Goal: Task Accomplishment & Management: Complete application form

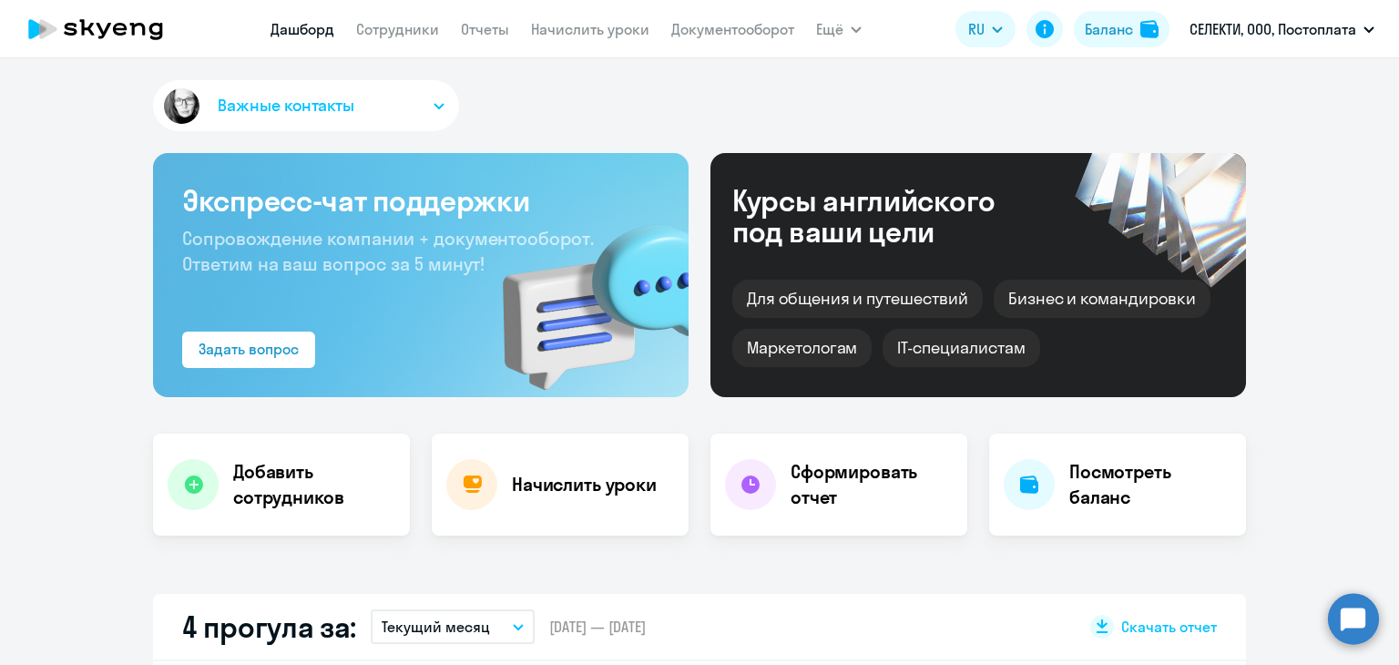
select select "30"
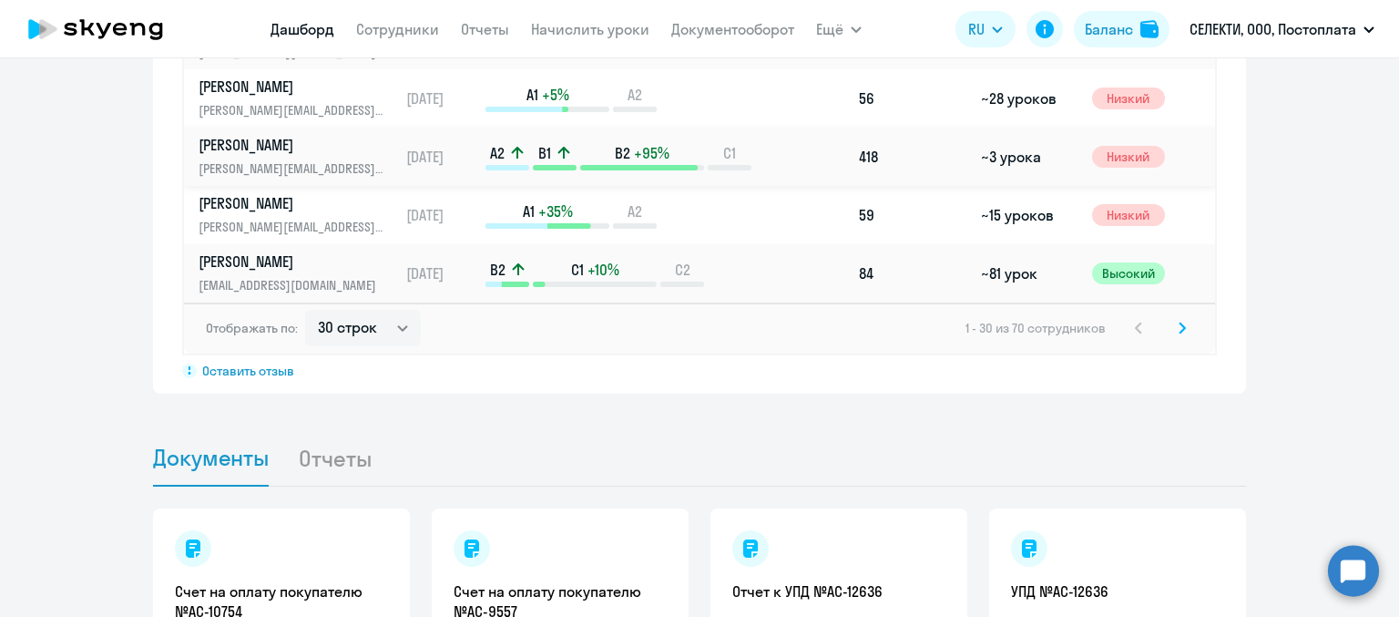
scroll to position [1458, 0]
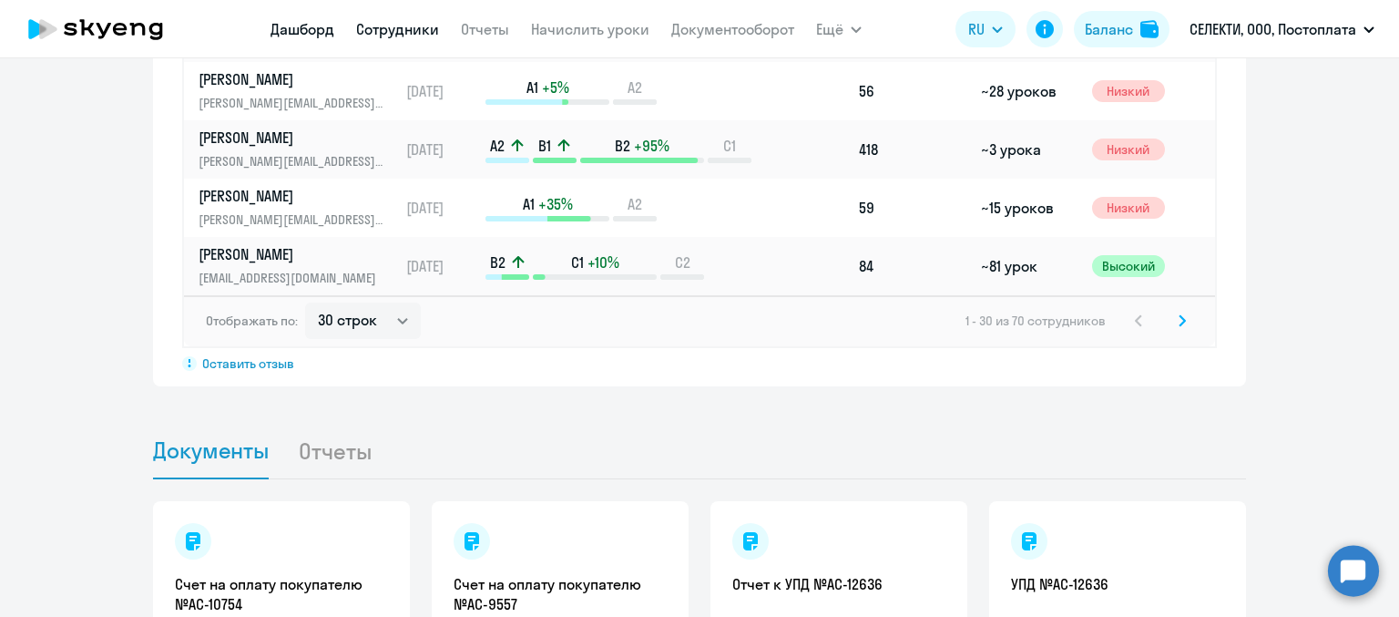
click at [408, 36] on link "Сотрудники" at bounding box center [397, 29] width 83 height 18
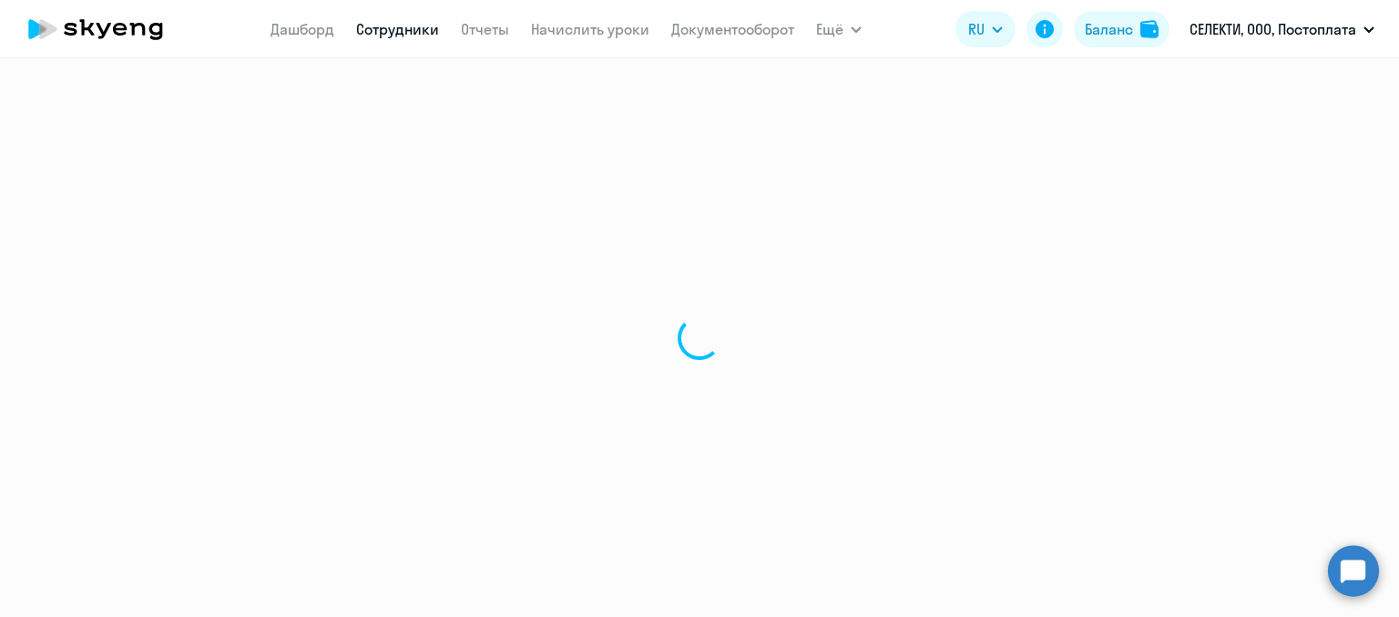
select select "30"
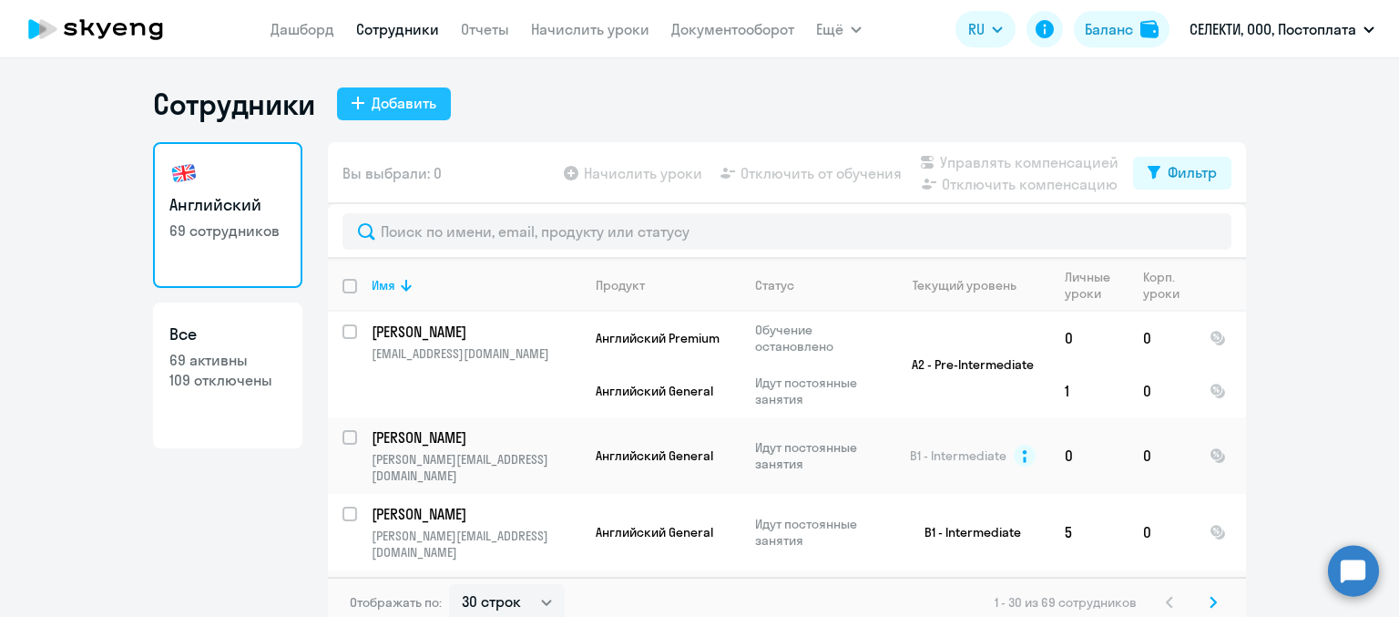
click at [383, 107] on div "Добавить" at bounding box center [404, 103] width 65 height 22
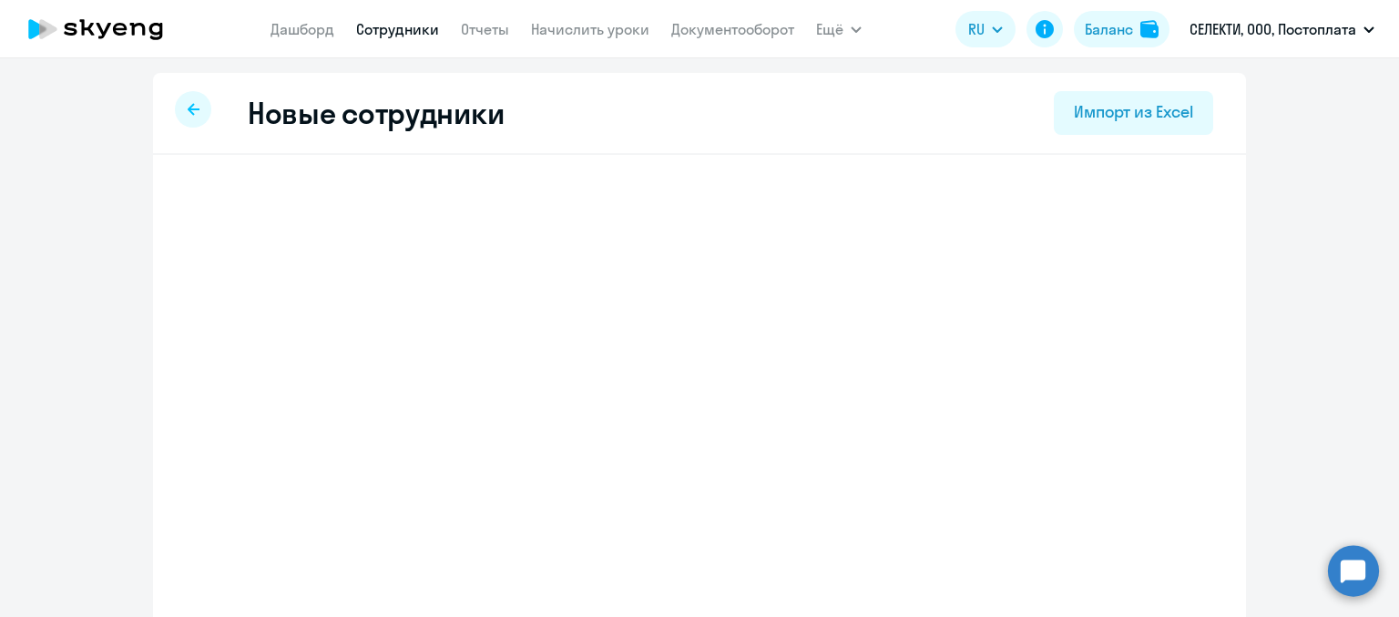
select select "english_adult_not_native_speaker"
select select "3"
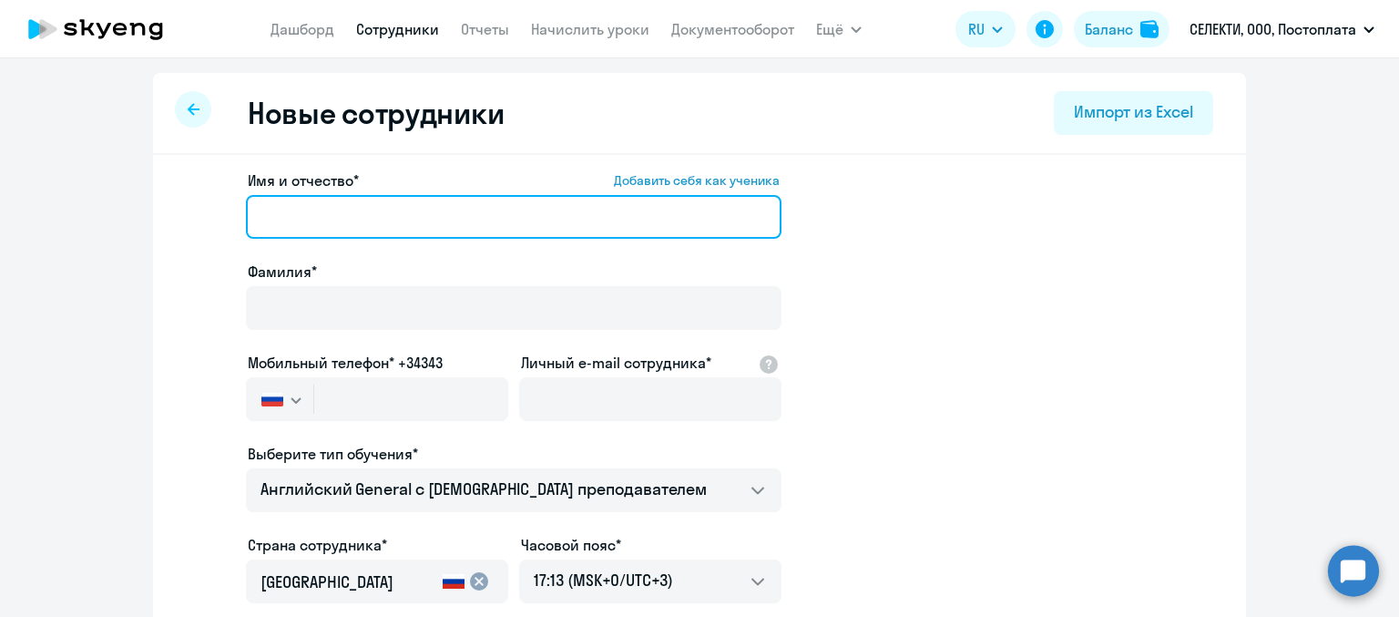
click at [525, 216] on input "Имя и отчество* Добавить себя как ученика" at bounding box center [514, 217] width 536 height 44
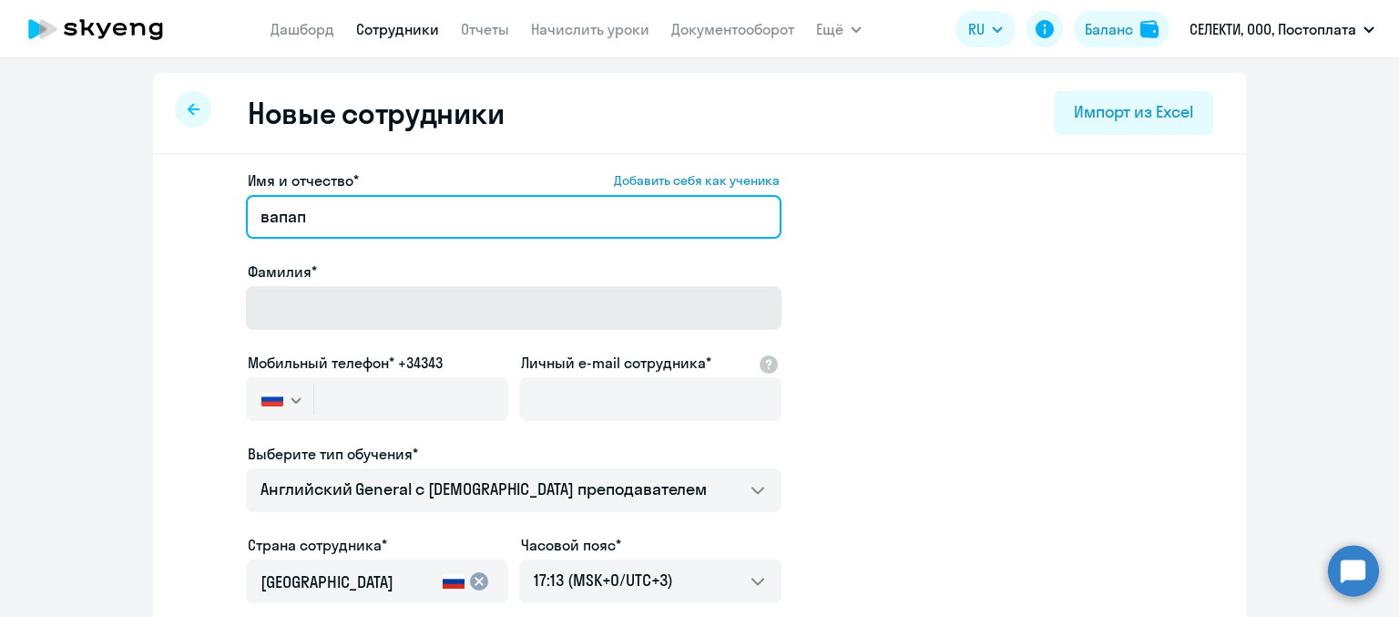
type input "вапап"
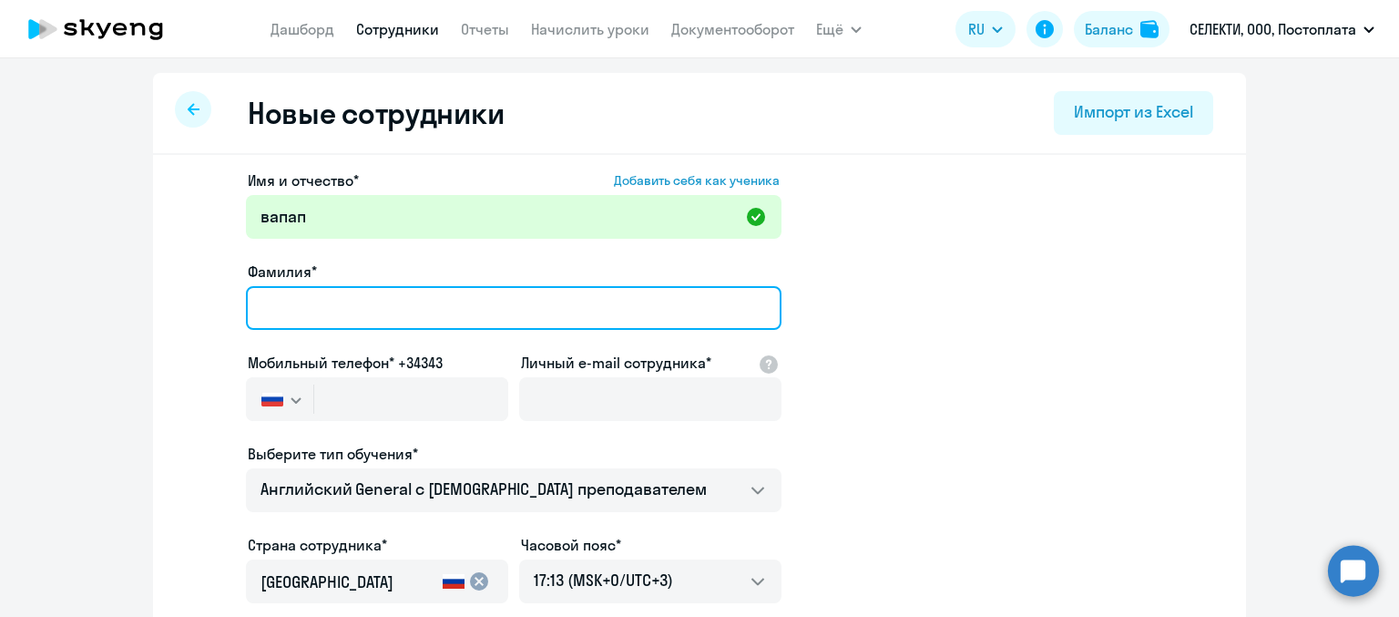
click at [316, 287] on input "Фамилия*" at bounding box center [514, 308] width 536 height 44
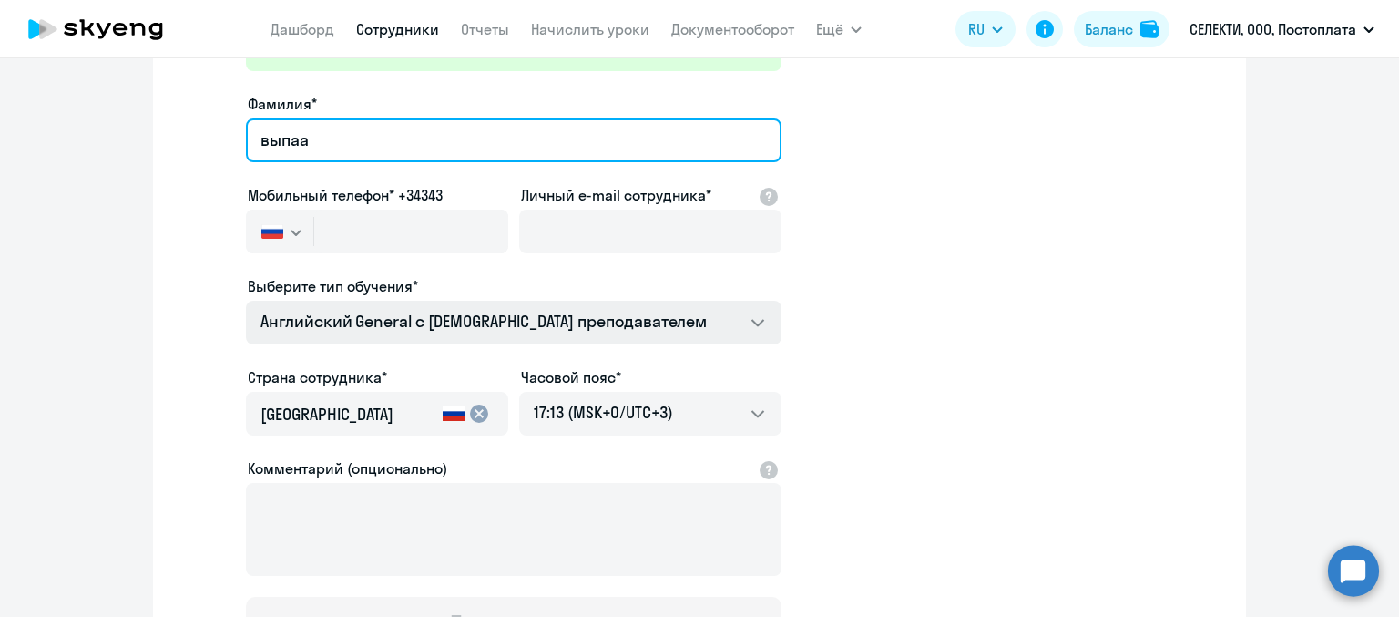
scroll to position [182, 0]
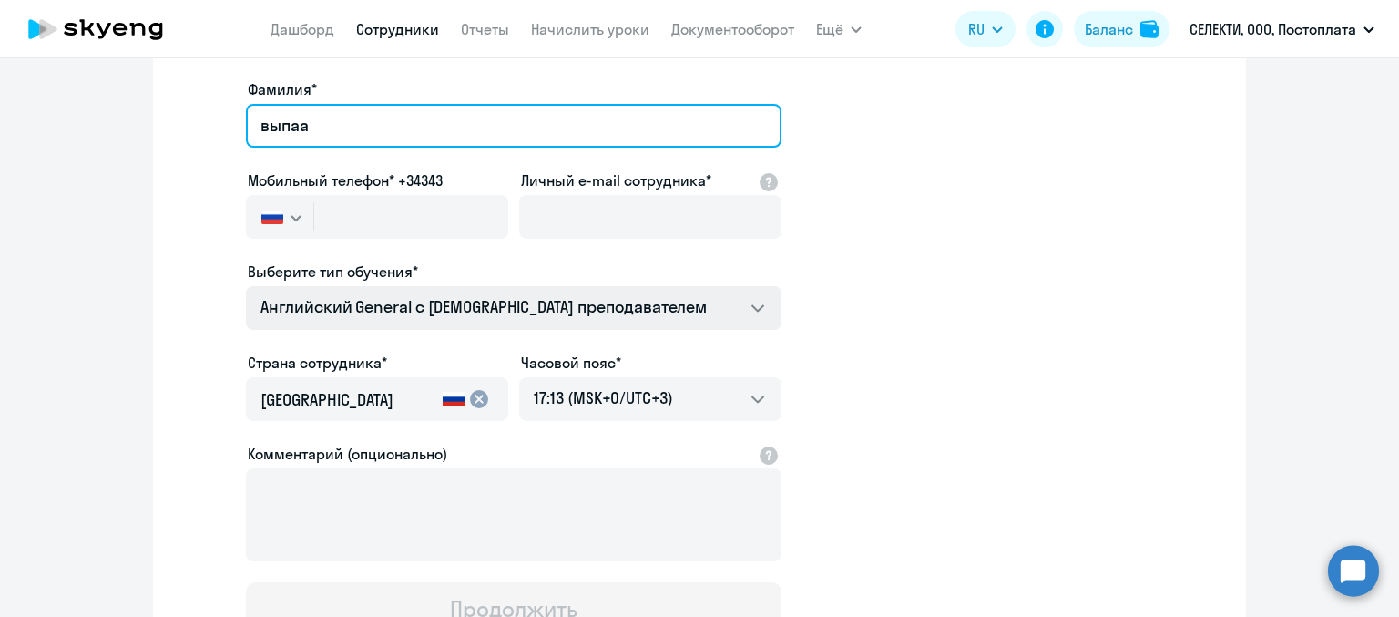
type input "выпаа"
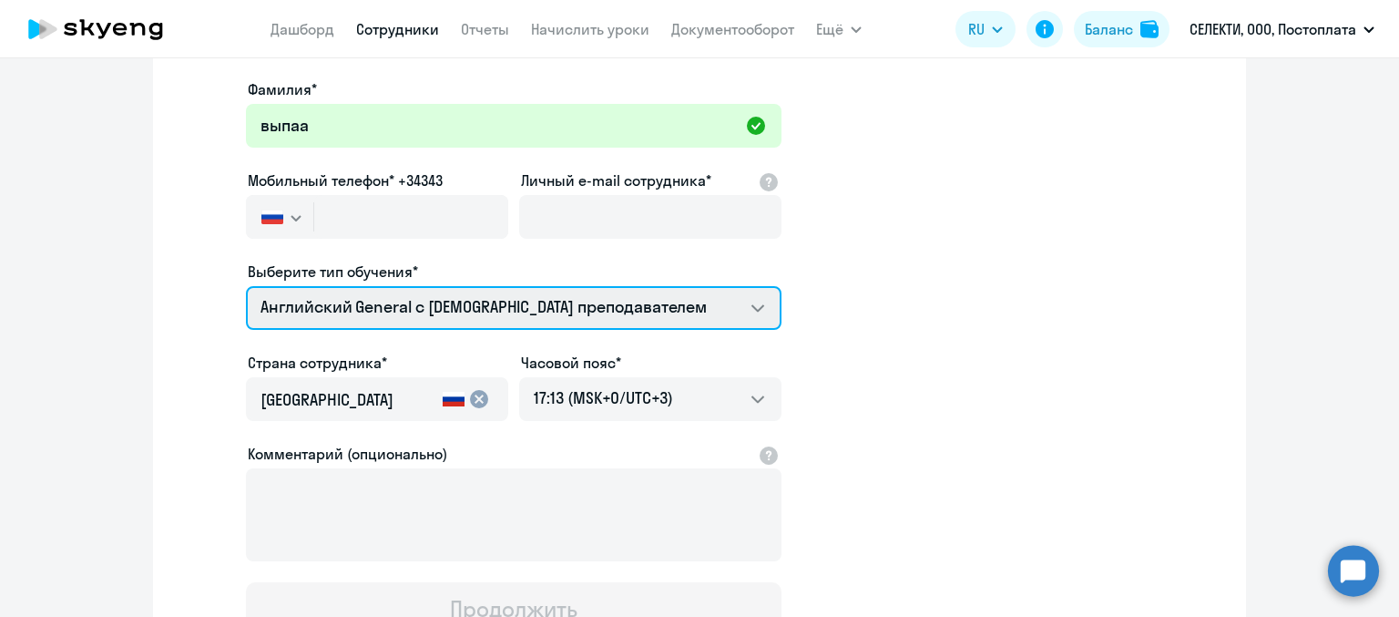
click at [580, 314] on select "Премиум [DEMOGRAPHIC_DATA] с русскоговорящим преподавателем Английский General …" at bounding box center [514, 308] width 536 height 44
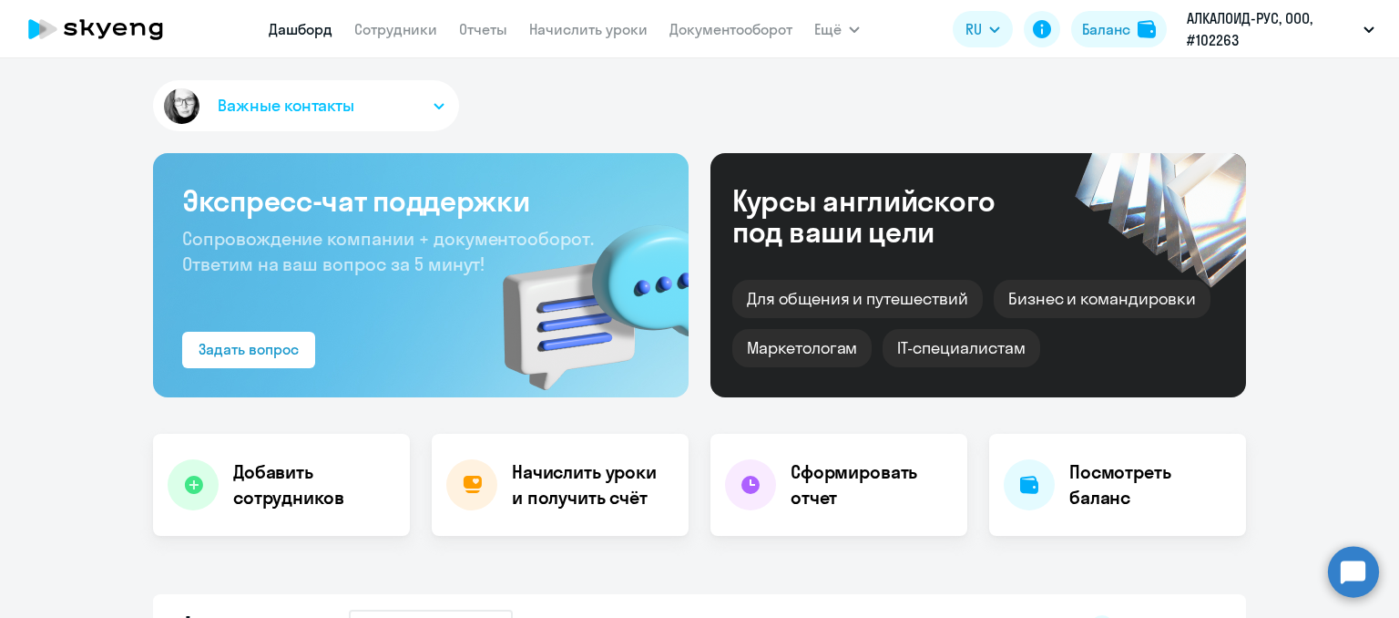
select select "30"
